Goal: Information Seeking & Learning: Learn about a topic

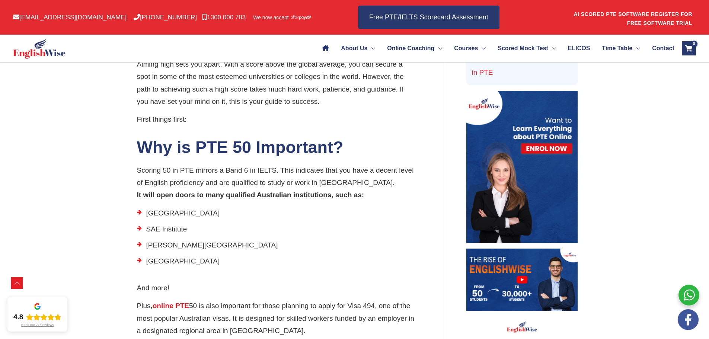
scroll to position [302, 0]
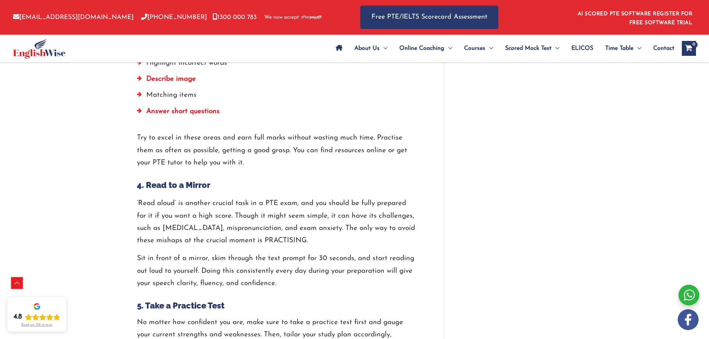
scroll to position [1413, 0]
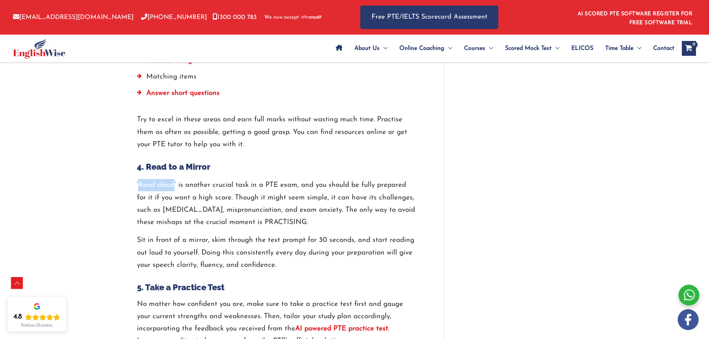
drag, startPoint x: 138, startPoint y: 172, endPoint x: 173, endPoint y: 174, distance: 34.7
click at [173, 179] on p "‘Read aloud’ is another crucial task in a PTE exam, and you should be fully pre…" at bounding box center [276, 203] width 279 height 49
click at [171, 179] on p "‘Read aloud’ is another crucial task in a PTE exam, and you should be fully pre…" at bounding box center [276, 203] width 279 height 49
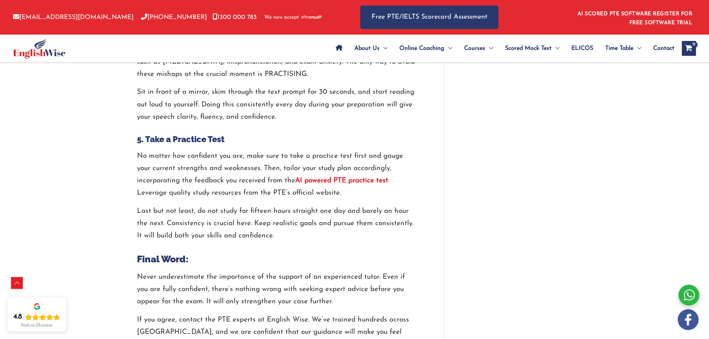
scroll to position [1562, 0]
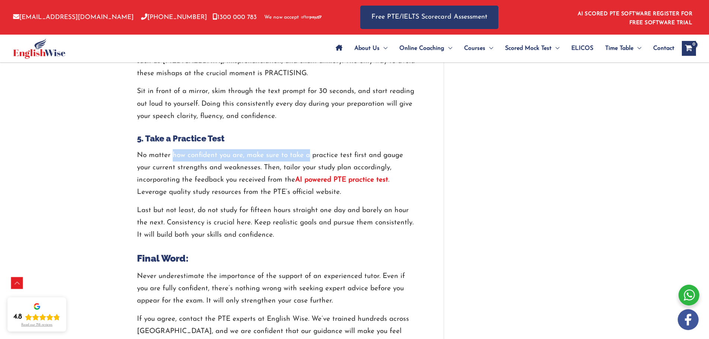
drag, startPoint x: 174, startPoint y: 144, endPoint x: 308, endPoint y: 147, distance: 134.7
click at [308, 149] on p "No matter how confident you are, make sure to take a practice test first and ga…" at bounding box center [276, 173] width 279 height 49
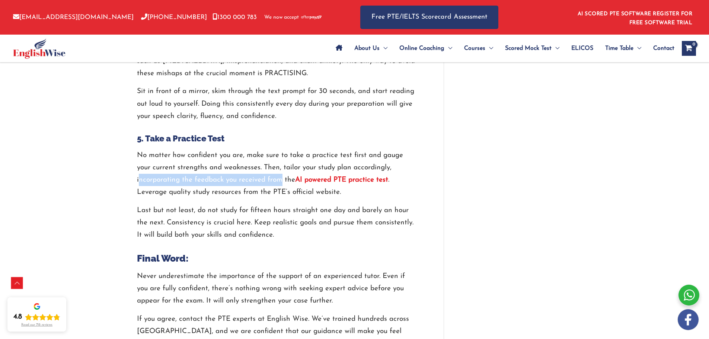
drag, startPoint x: 138, startPoint y: 167, endPoint x: 281, endPoint y: 172, distance: 142.9
click at [281, 172] on p "No matter how confident you are, make sure to take a practice test first and ga…" at bounding box center [276, 173] width 279 height 49
click at [183, 177] on p "No matter how confident you are, make sure to take a practice test first and ga…" at bounding box center [276, 173] width 279 height 49
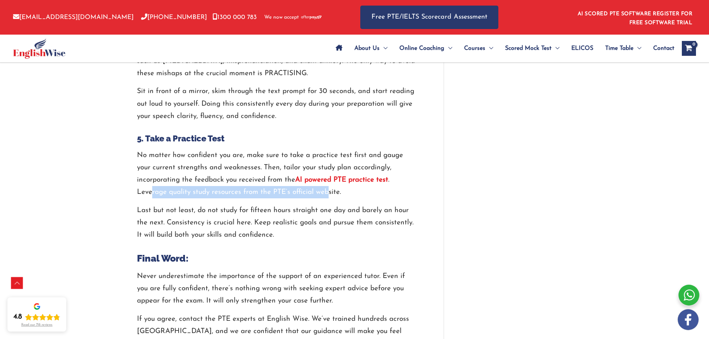
drag, startPoint x: 151, startPoint y: 179, endPoint x: 328, endPoint y: 185, distance: 177.2
click at [328, 185] on p "No matter how confident you are, make sure to take a practice test first and ga…" at bounding box center [276, 173] width 279 height 49
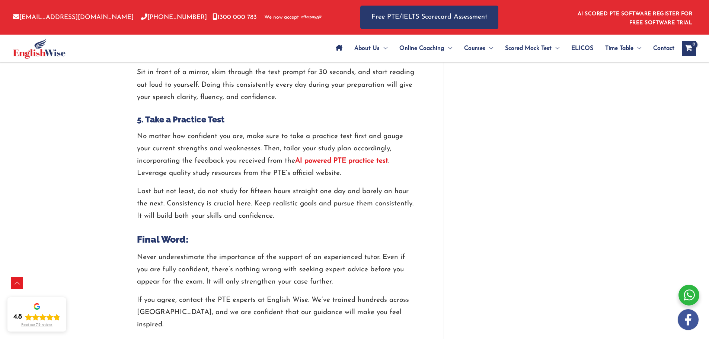
scroll to position [1599, 0]
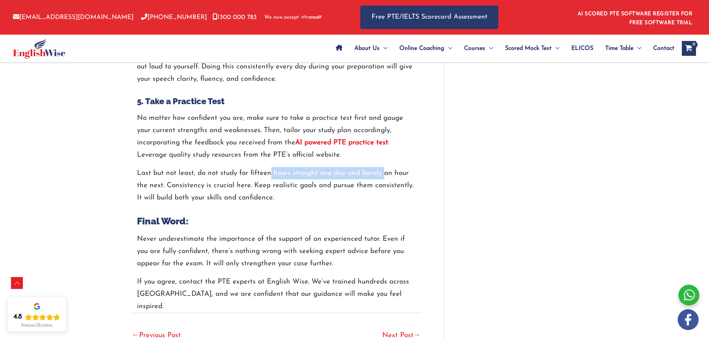
drag, startPoint x: 270, startPoint y: 161, endPoint x: 384, endPoint y: 164, distance: 114.2
click at [384, 167] on p "Last but not least, do not study for fifteen hours straight one day and barely …" at bounding box center [276, 185] width 279 height 37
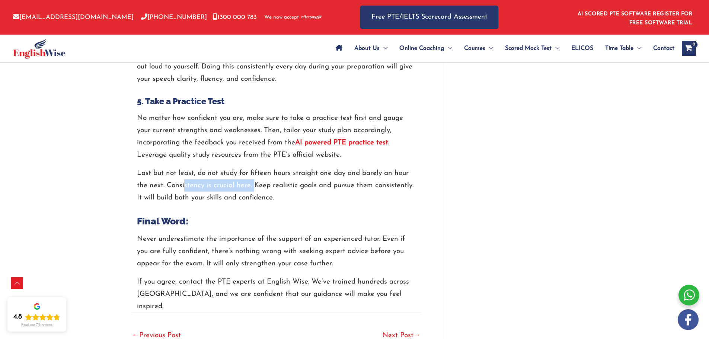
drag, startPoint x: 183, startPoint y: 174, endPoint x: 254, endPoint y: 174, distance: 71.4
click at [254, 174] on p "Last but not least, do not study for fifteen hours straight one day and barely …" at bounding box center [276, 185] width 279 height 37
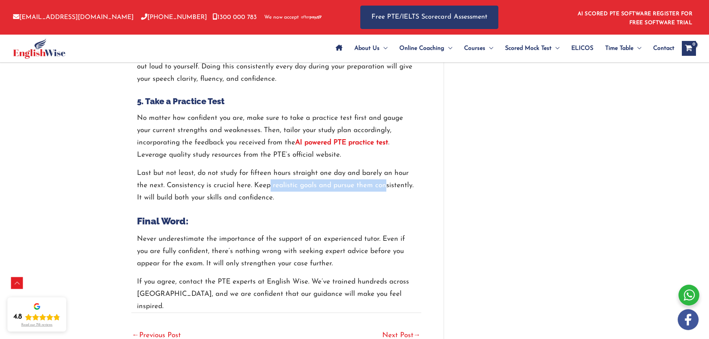
drag, startPoint x: 279, startPoint y: 174, endPoint x: 382, endPoint y: 171, distance: 103.4
click at [382, 171] on p "Last but not least, do not study for fifteen hours straight one day and barely …" at bounding box center [276, 185] width 279 height 37
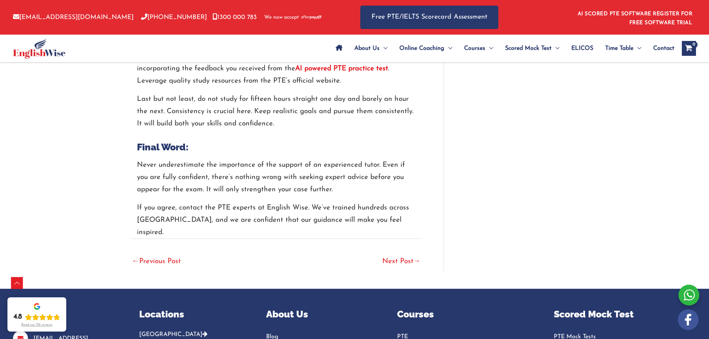
scroll to position [1674, 0]
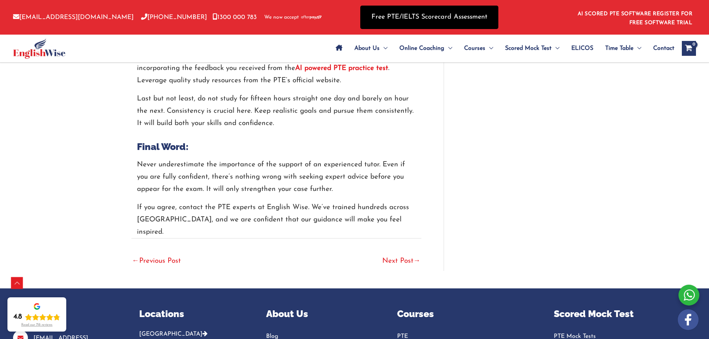
click at [439, 14] on link "Free PTE/IELTS Scorecard Assessment" at bounding box center [429, 17] width 138 height 23
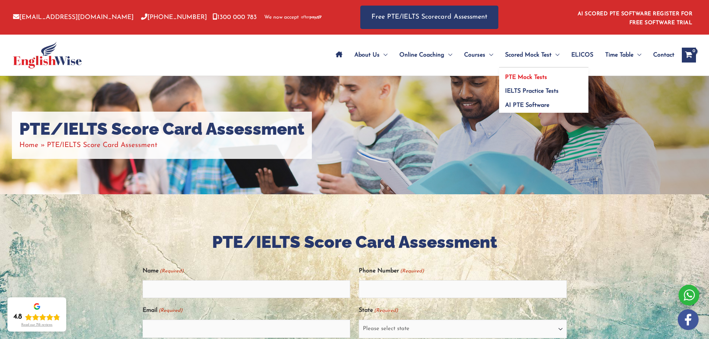
click at [530, 75] on span "PTE Mock Tests" at bounding box center [526, 77] width 42 height 6
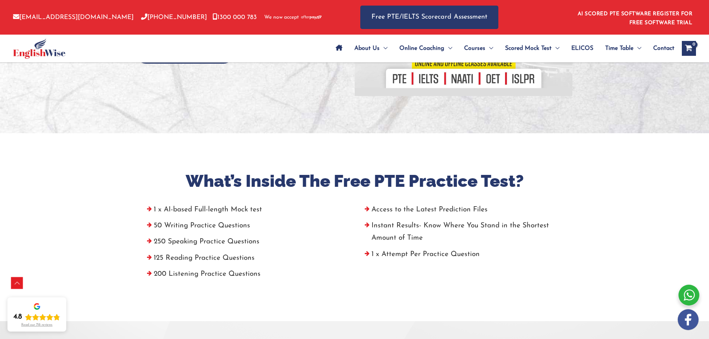
scroll to position [186, 0]
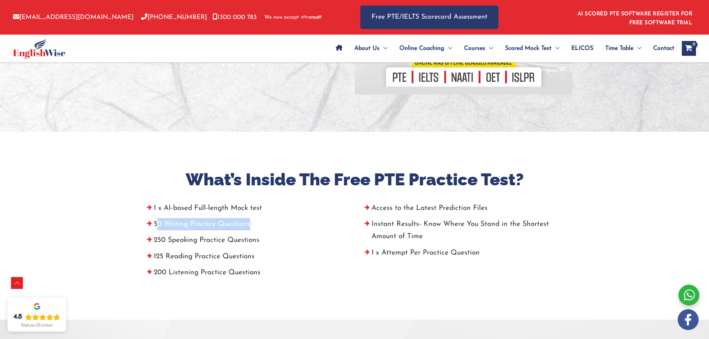
drag, startPoint x: 158, startPoint y: 224, endPoint x: 250, endPoint y: 227, distance: 92.3
click at [250, 227] on li "50 Writing Practice Questions" at bounding box center [245, 226] width 206 height 16
drag, startPoint x: 165, startPoint y: 240, endPoint x: 257, endPoint y: 241, distance: 92.3
click at [257, 241] on li "250 Speaking Practice Questions" at bounding box center [245, 242] width 206 height 16
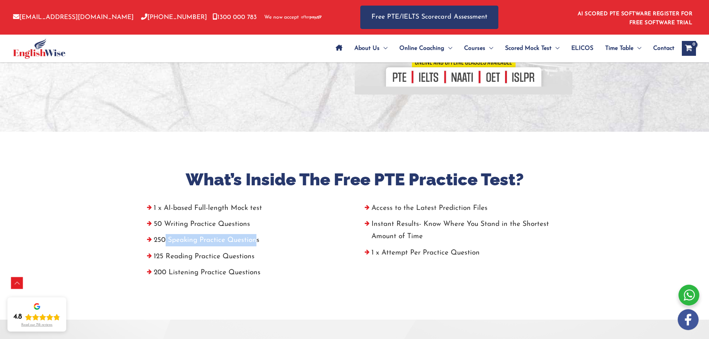
click at [257, 241] on li "250 Speaking Practice Questions" at bounding box center [245, 242] width 206 height 16
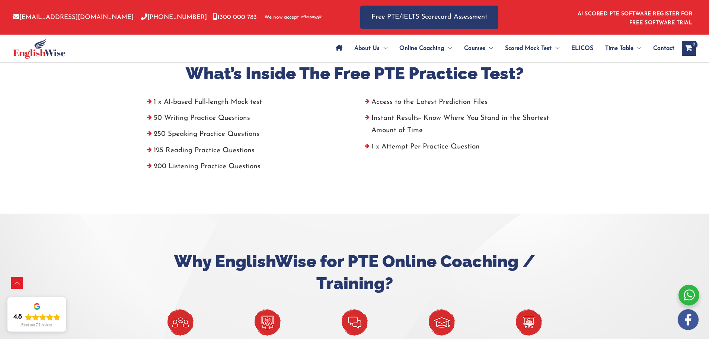
scroll to position [260, 0]
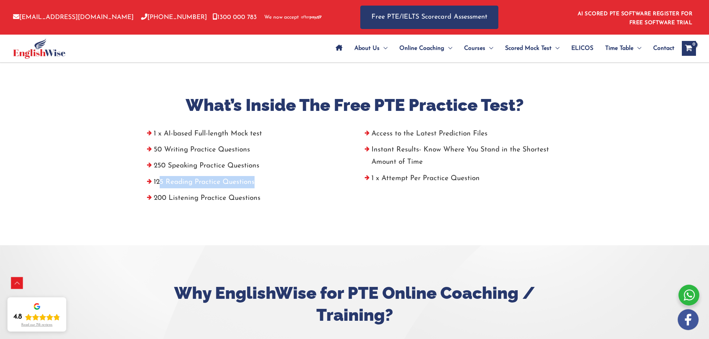
drag, startPoint x: 161, startPoint y: 183, endPoint x: 260, endPoint y: 184, distance: 98.6
click at [260, 184] on li "125 Reading Practice Questions" at bounding box center [245, 184] width 206 height 16
drag, startPoint x: 182, startPoint y: 196, endPoint x: 247, endPoint y: 203, distance: 65.4
click at [247, 203] on li "200 Listening Practice Questions" at bounding box center [245, 200] width 206 height 16
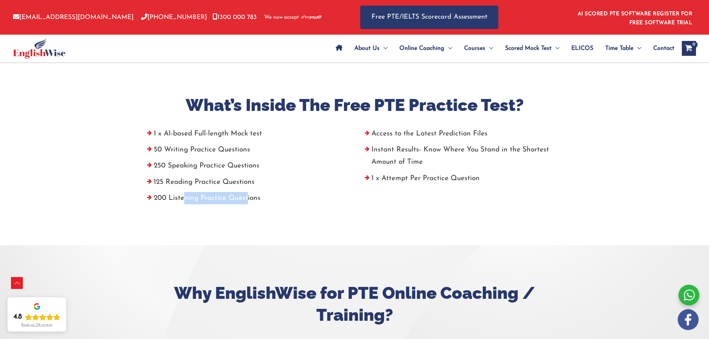
click at [247, 203] on li "200 Listening Practice Questions" at bounding box center [245, 200] width 206 height 16
drag, startPoint x: 372, startPoint y: 134, endPoint x: 479, endPoint y: 135, distance: 107.5
click at [479, 135] on li "Access to the Latest Prediction Files" at bounding box center [463, 136] width 206 height 16
click at [489, 134] on li "Access to the Latest Prediction Files" at bounding box center [463, 136] width 206 height 16
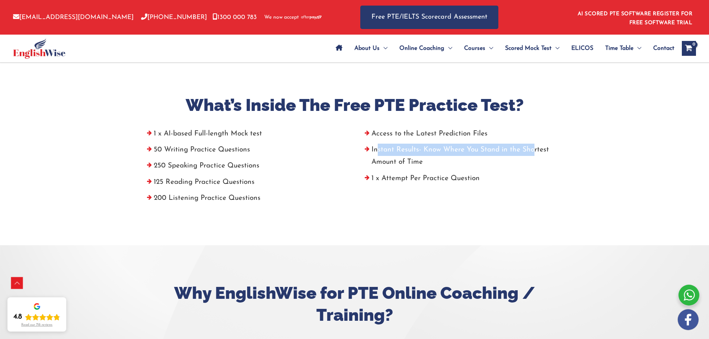
drag, startPoint x: 376, startPoint y: 149, endPoint x: 532, endPoint y: 145, distance: 156.3
click at [532, 145] on li "Instant Results- Know Where You Stand in the Shortest Amount of Time" at bounding box center [463, 158] width 206 height 29
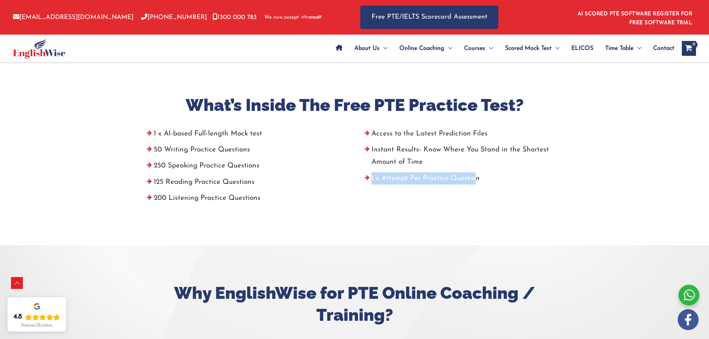
drag, startPoint x: 373, startPoint y: 180, endPoint x: 475, endPoint y: 179, distance: 101.5
click at [475, 179] on li "1 x Attempt Per Practice Question" at bounding box center [463, 180] width 206 height 16
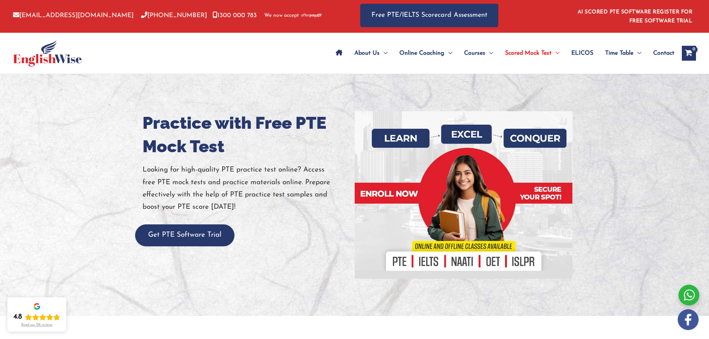
scroll to position [0, 0]
